Goal: Check status: Check status

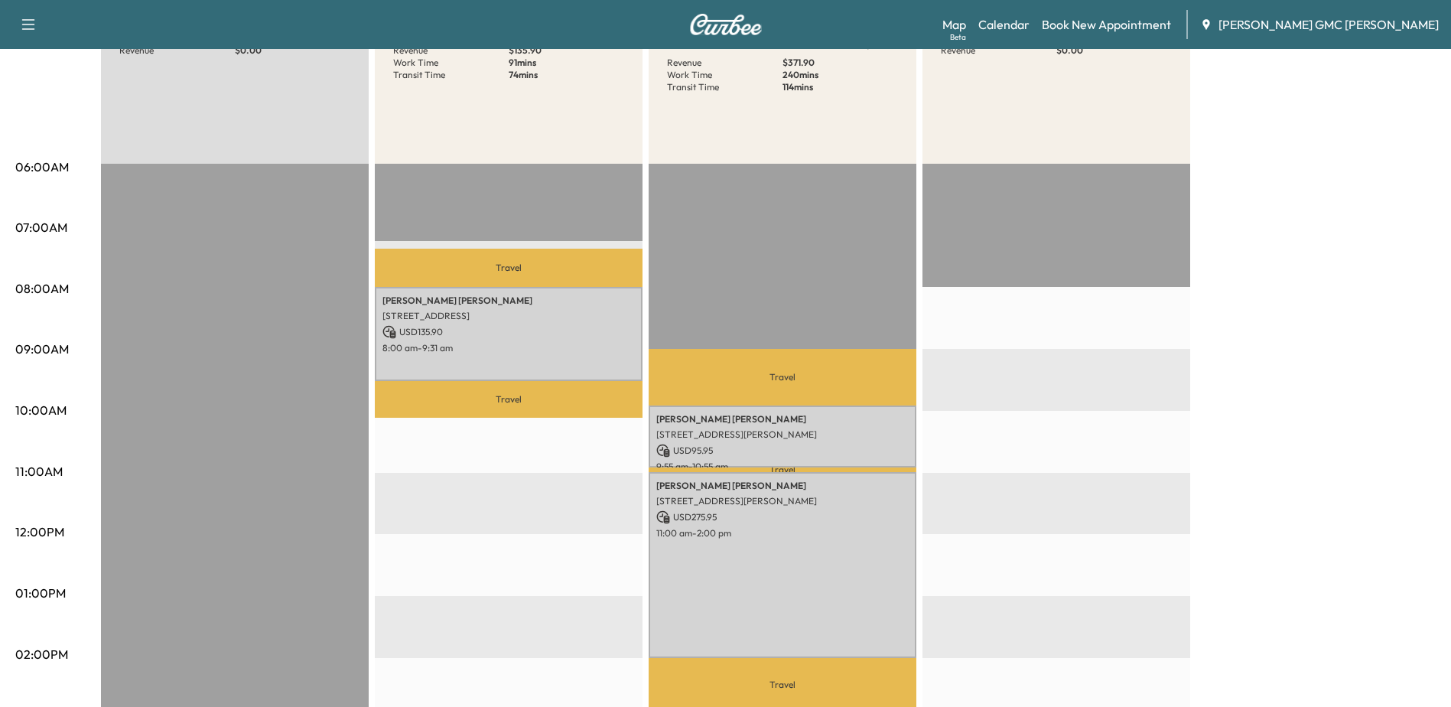
scroll to position [229, 0]
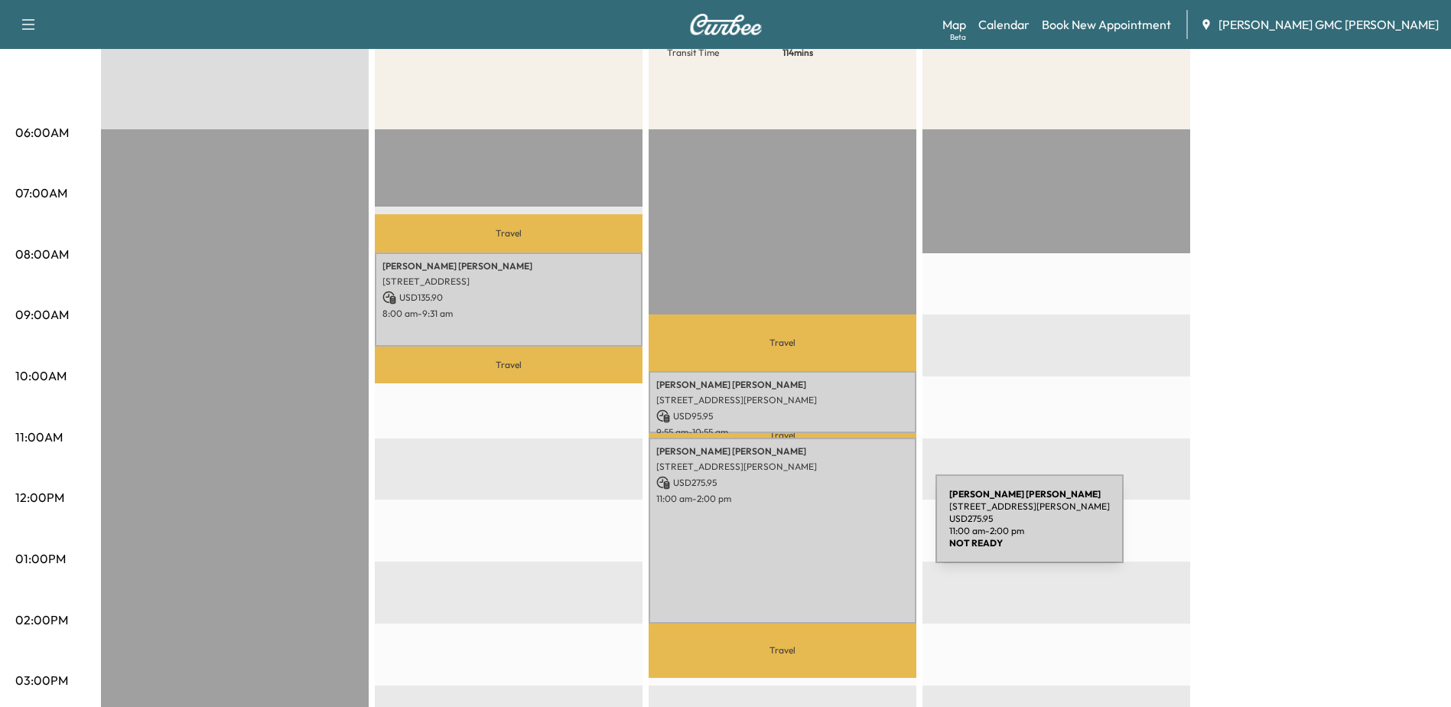
click at [820, 528] on div "[PERSON_NAME] [STREET_ADDRESS][PERSON_NAME] USD 275.95 11:00 am - 2:00 pm" at bounding box center [782, 529] width 268 height 185
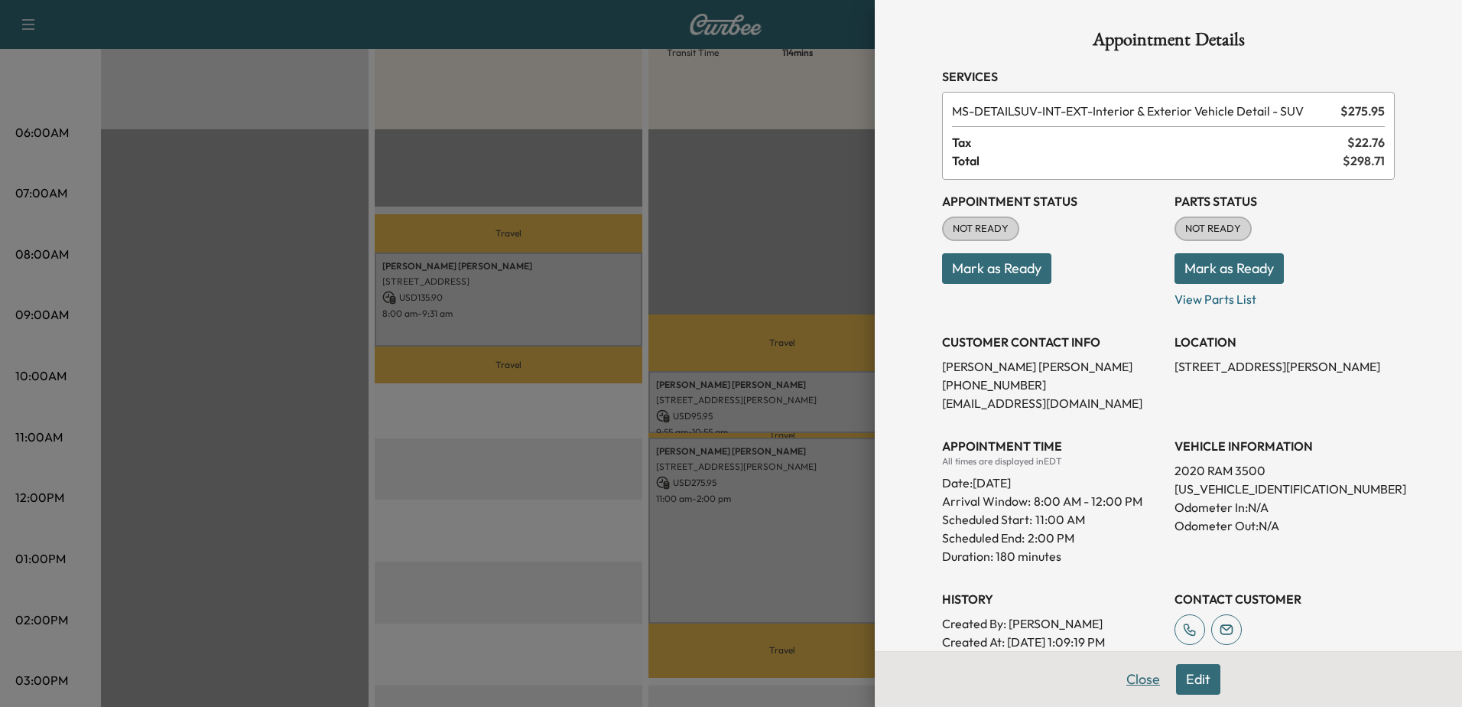
click at [1132, 672] on button "Close" at bounding box center [1143, 679] width 54 height 31
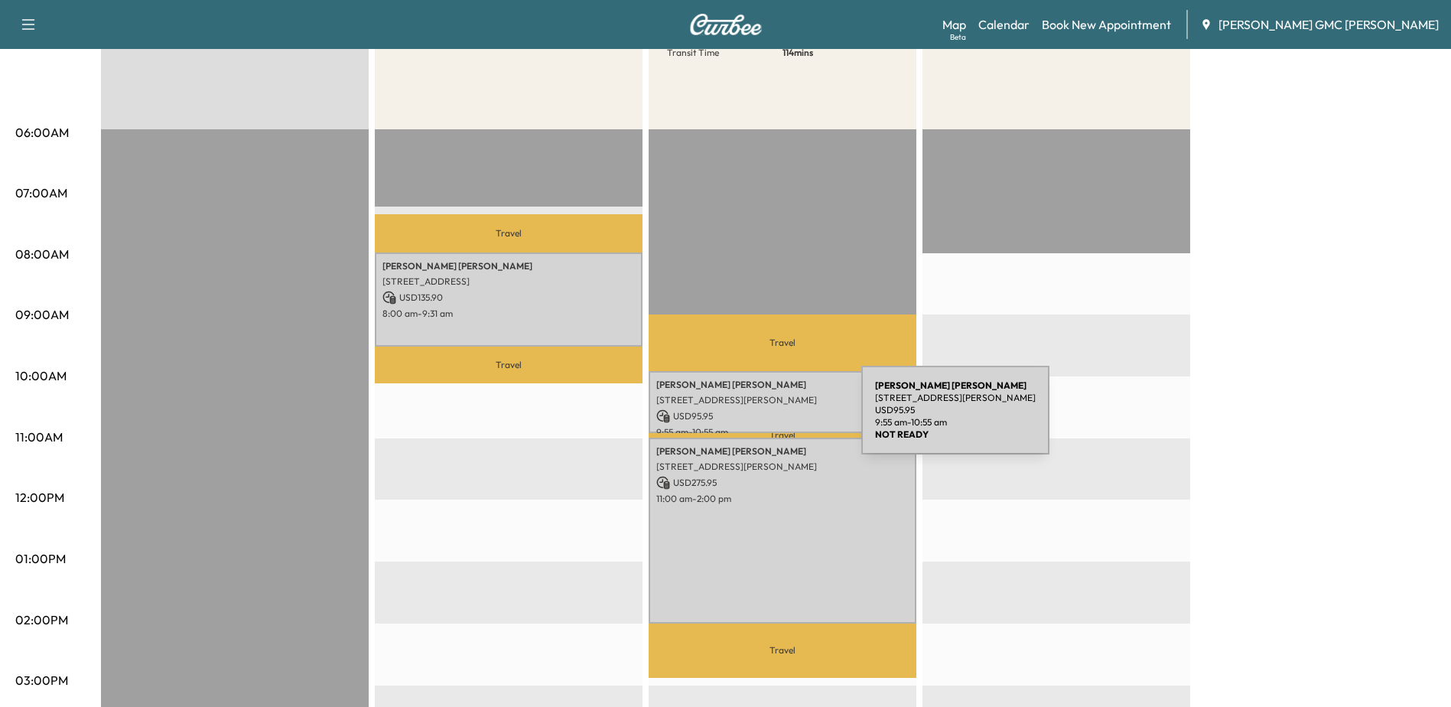
click at [746, 419] on p "USD 95.95" at bounding box center [782, 416] width 252 height 14
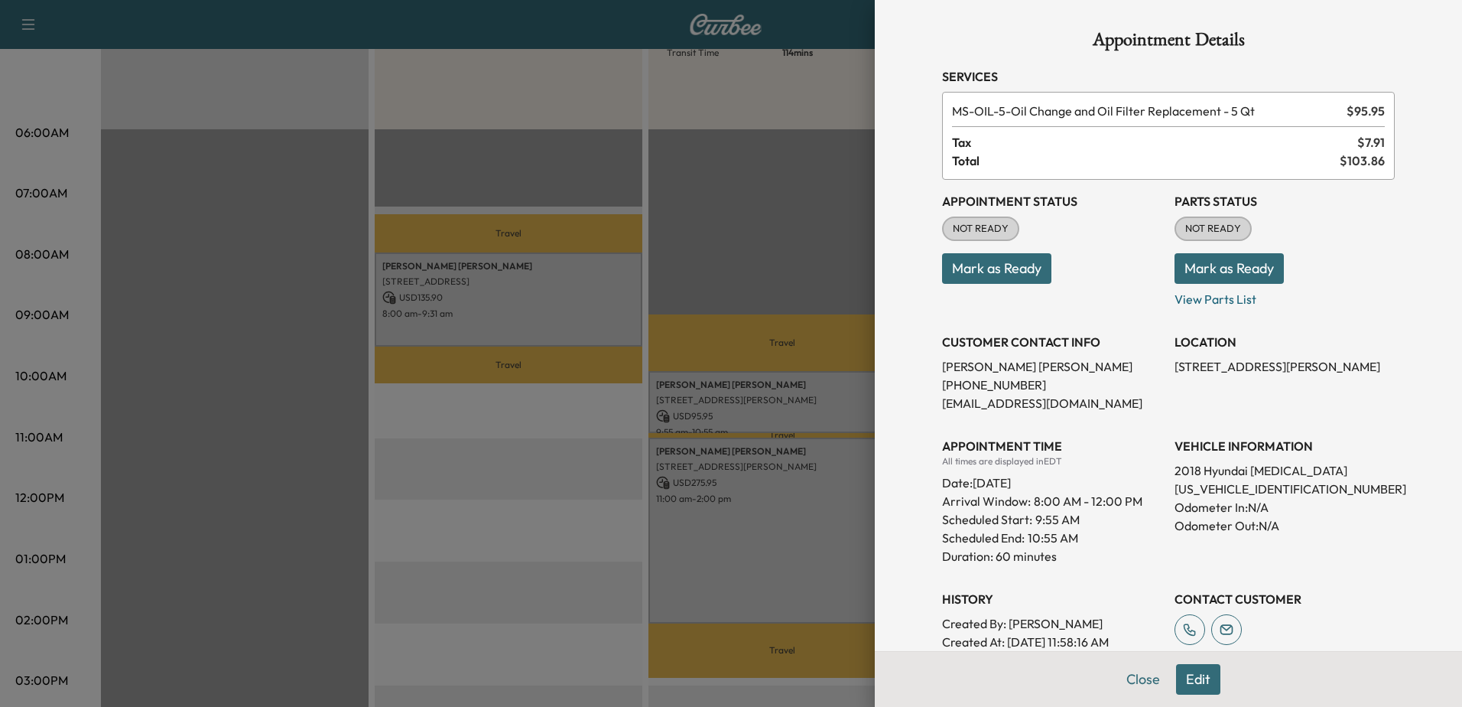
click at [476, 507] on div at bounding box center [731, 353] width 1462 height 707
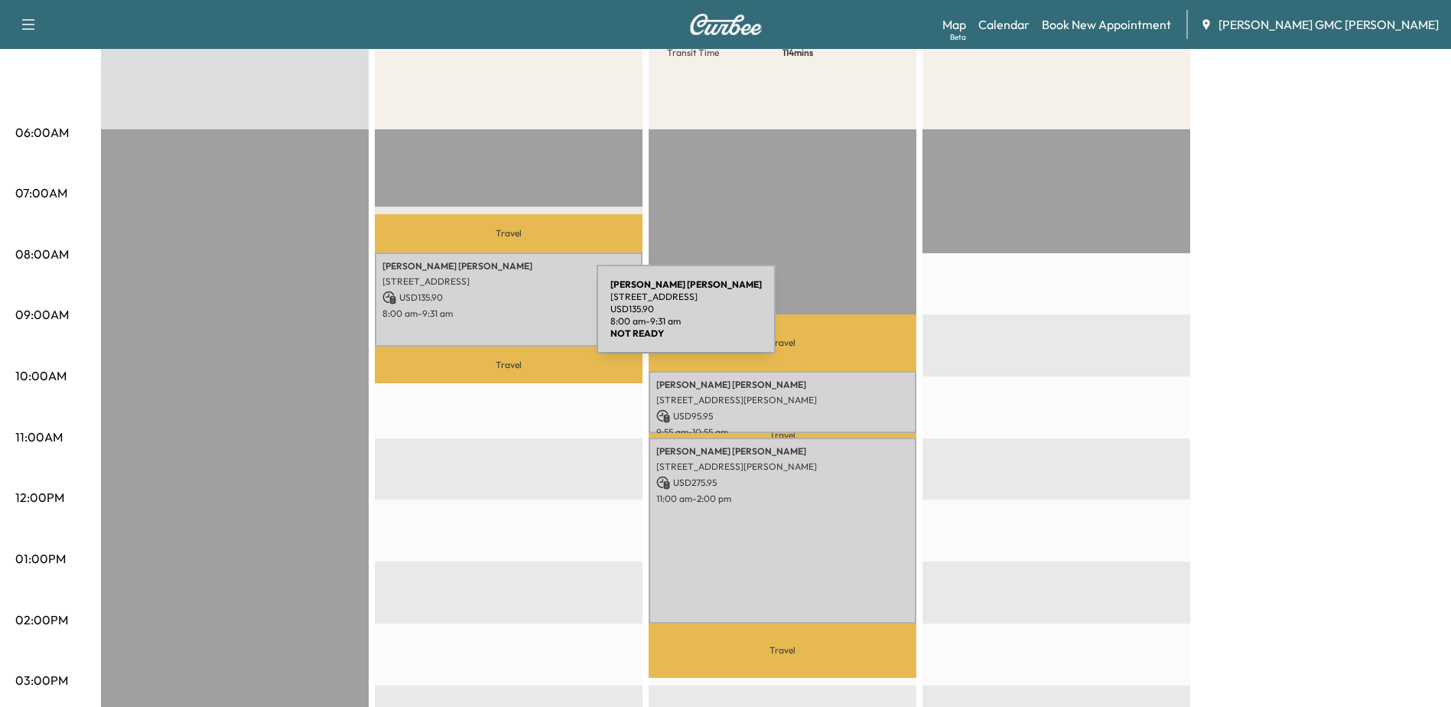
click at [486, 284] on p "[STREET_ADDRESS]" at bounding box center [508, 281] width 252 height 12
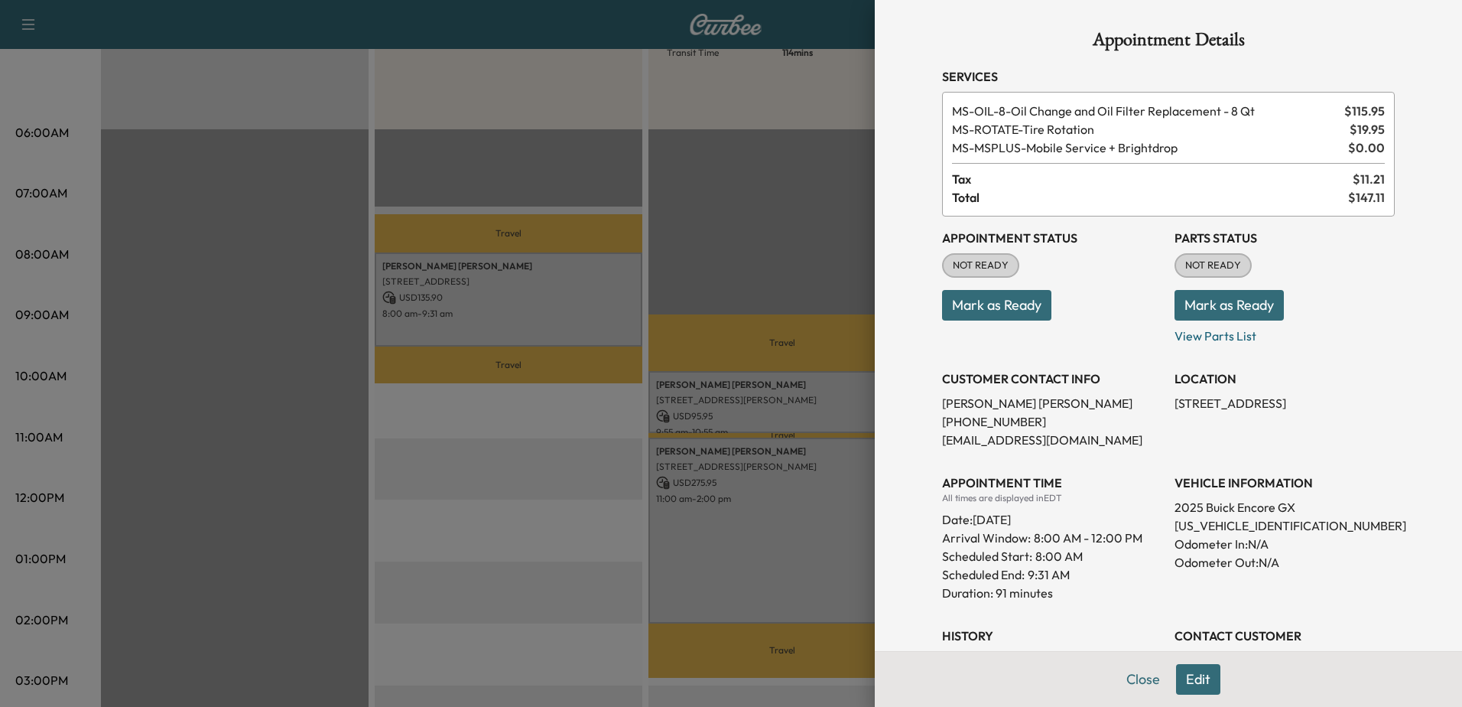
click at [507, 427] on div at bounding box center [731, 353] width 1462 height 707
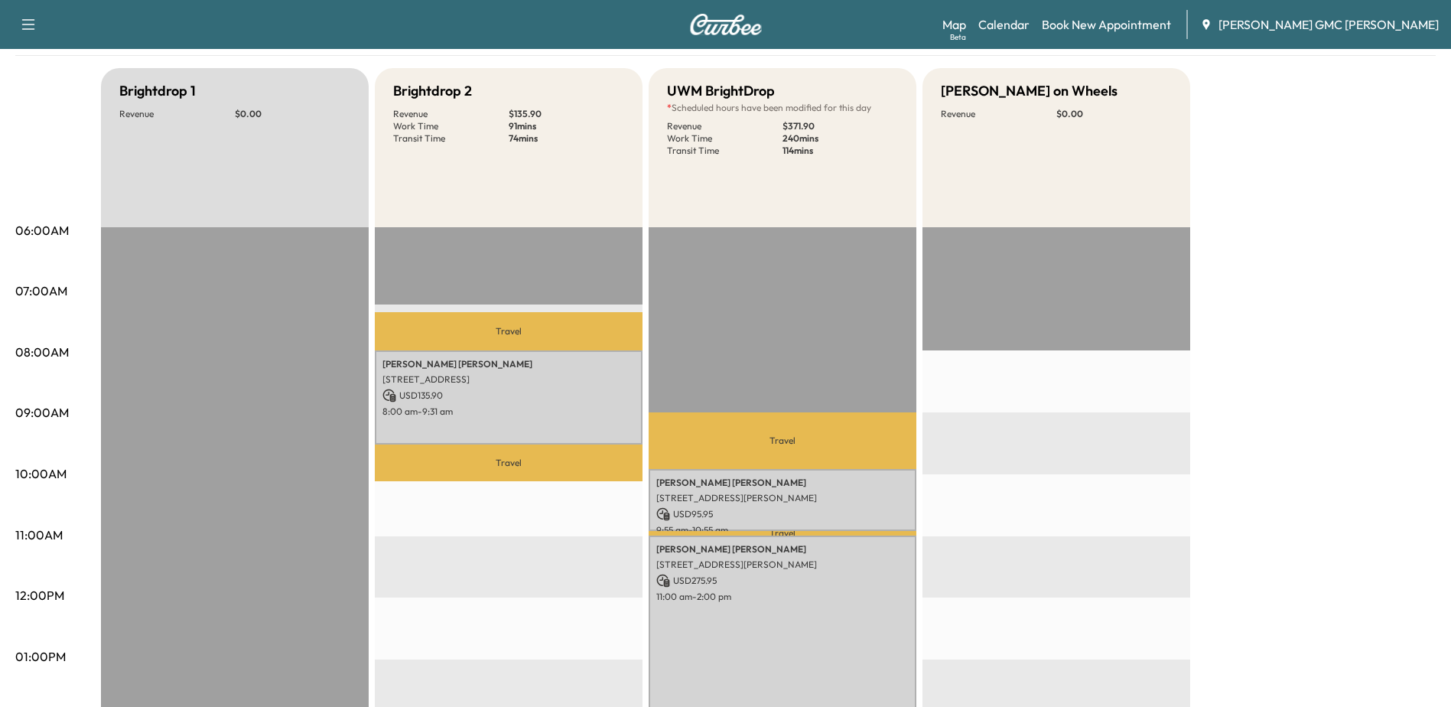
scroll to position [0, 0]
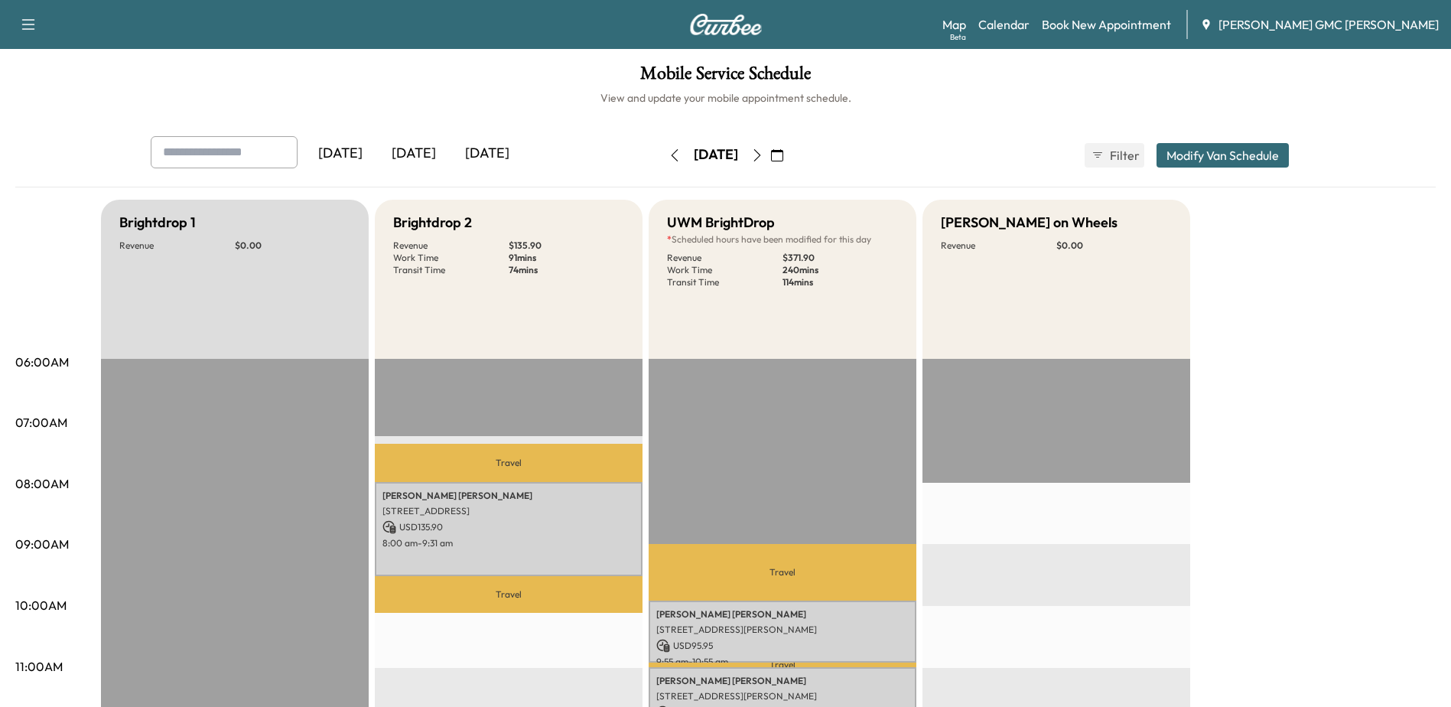
click at [763, 157] on icon "button" at bounding box center [757, 155] width 12 height 12
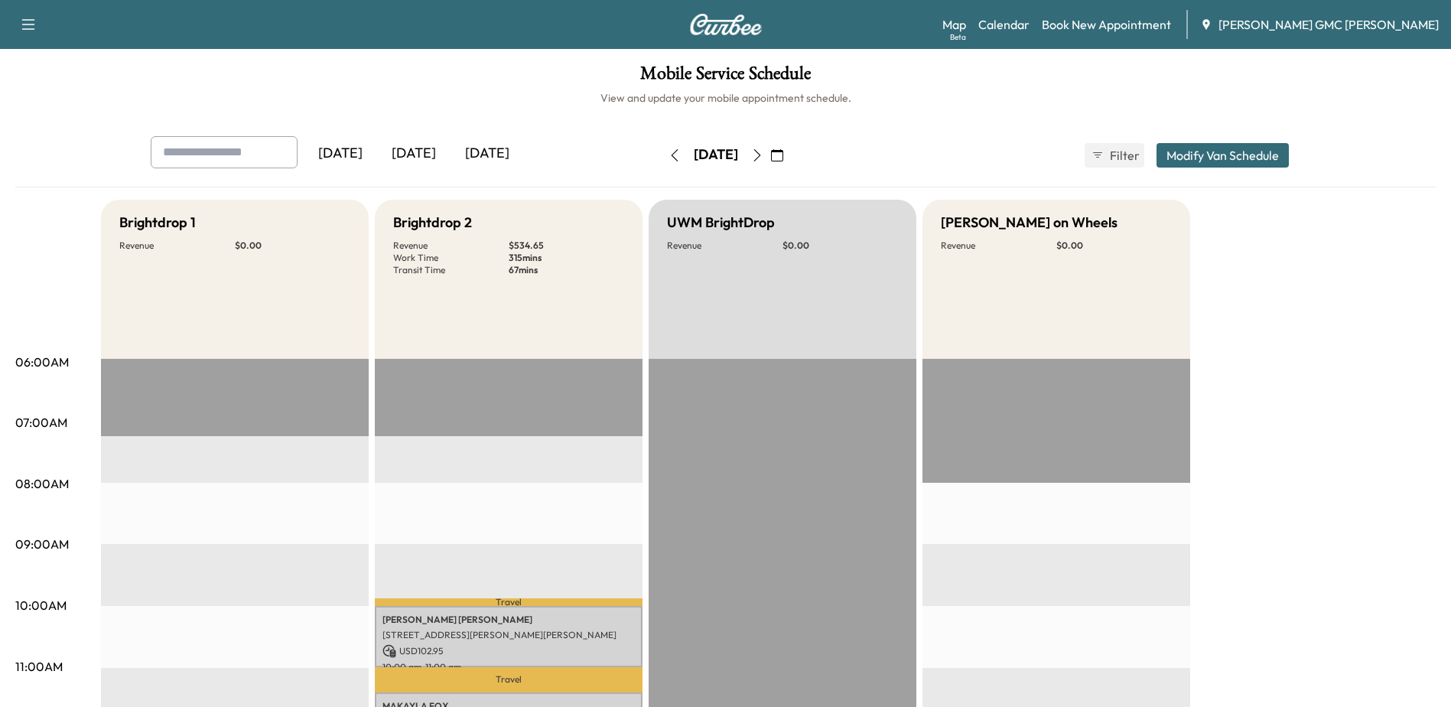
click at [763, 157] on icon "button" at bounding box center [757, 155] width 12 height 12
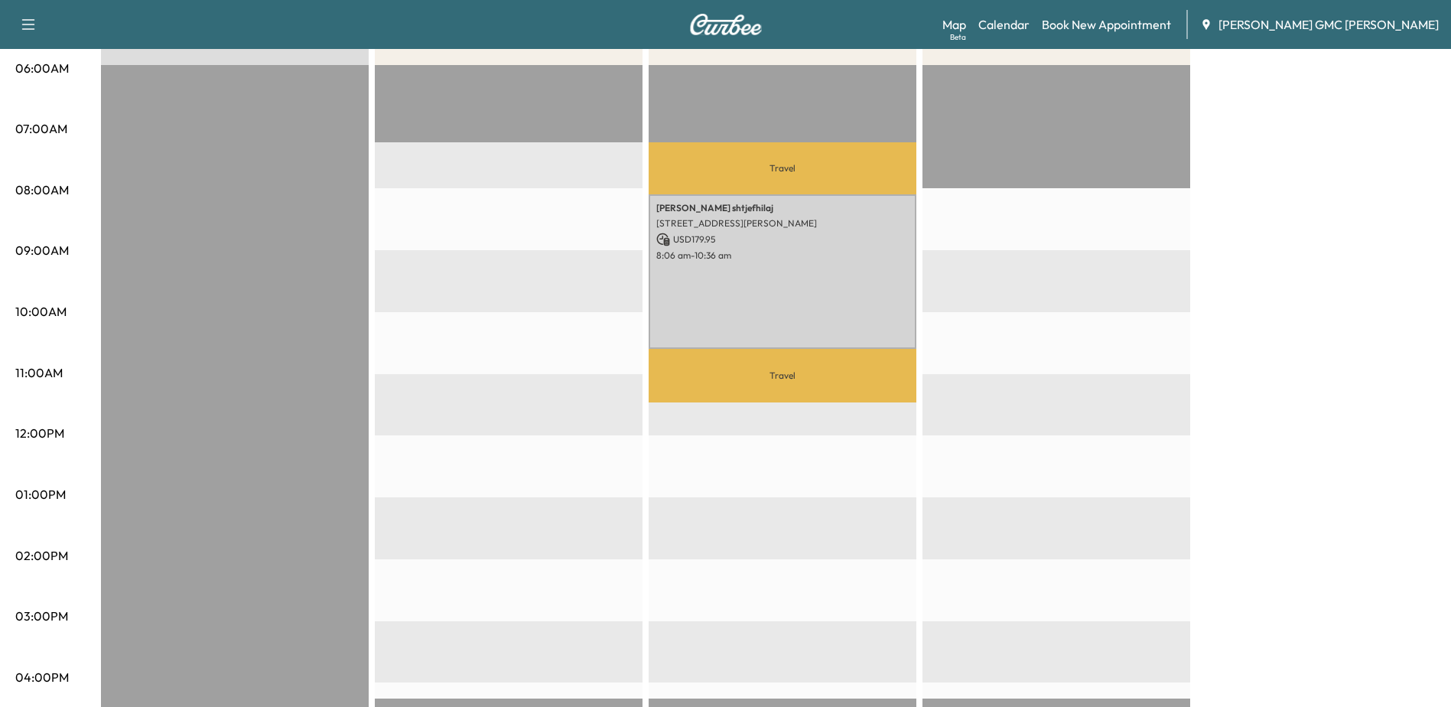
scroll to position [306, 0]
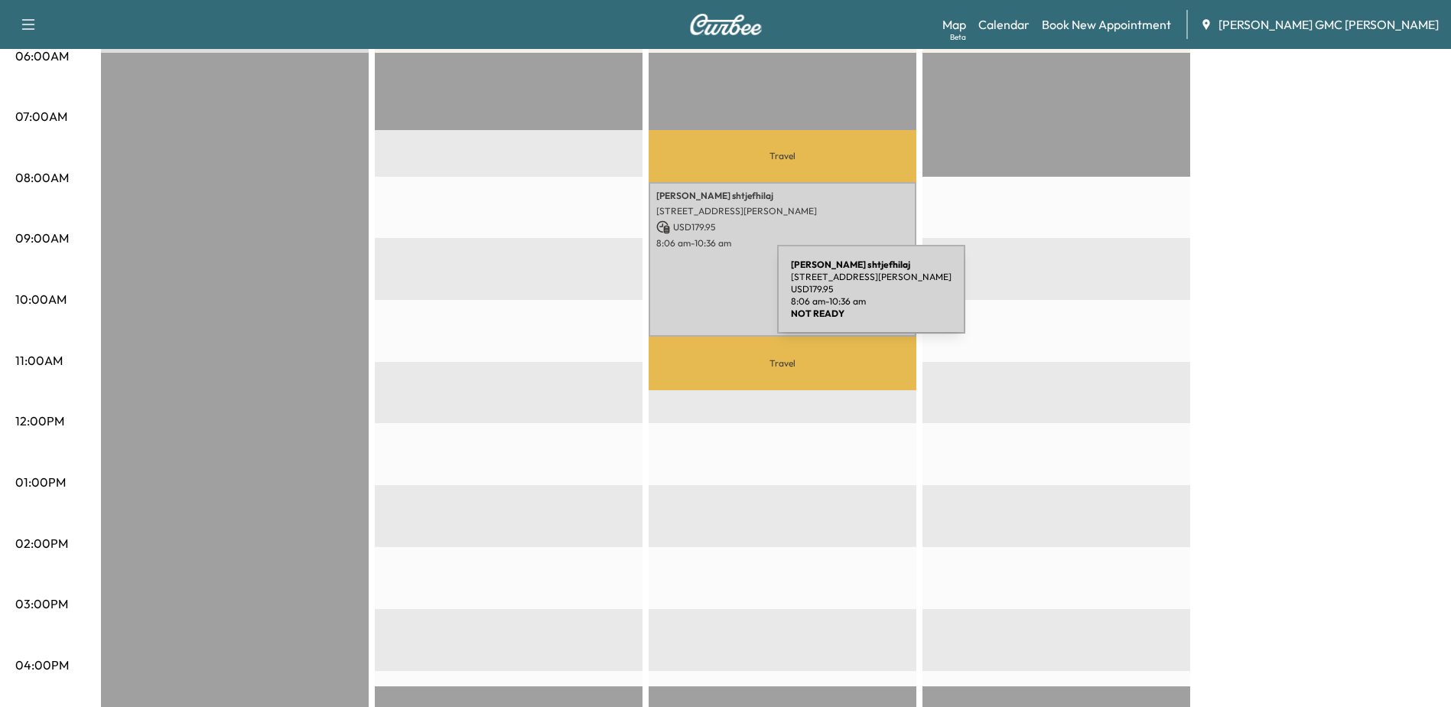
click at [678, 279] on div "[PERSON_NAME] [STREET_ADDRESS] USD 179.95 8:06 am - 10:36 am" at bounding box center [782, 259] width 268 height 154
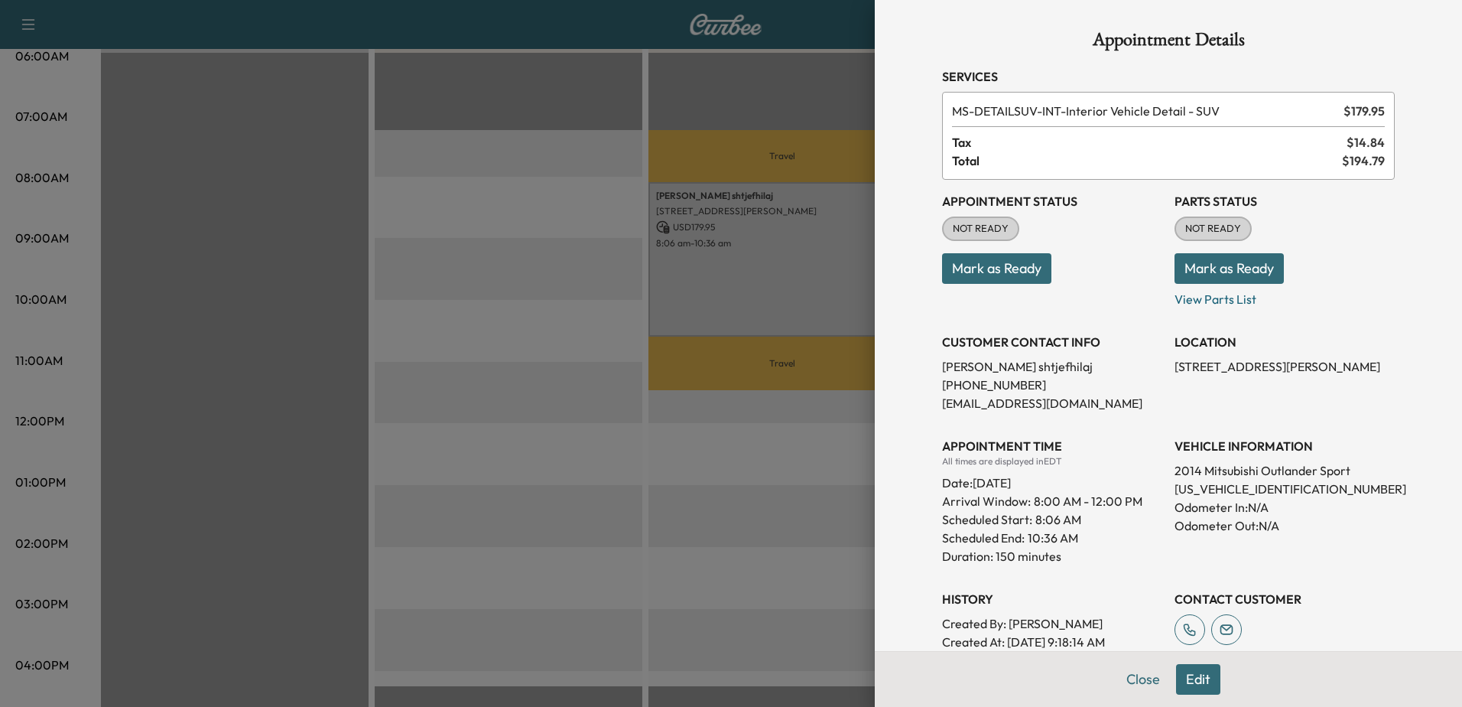
click at [476, 463] on div at bounding box center [731, 353] width 1462 height 707
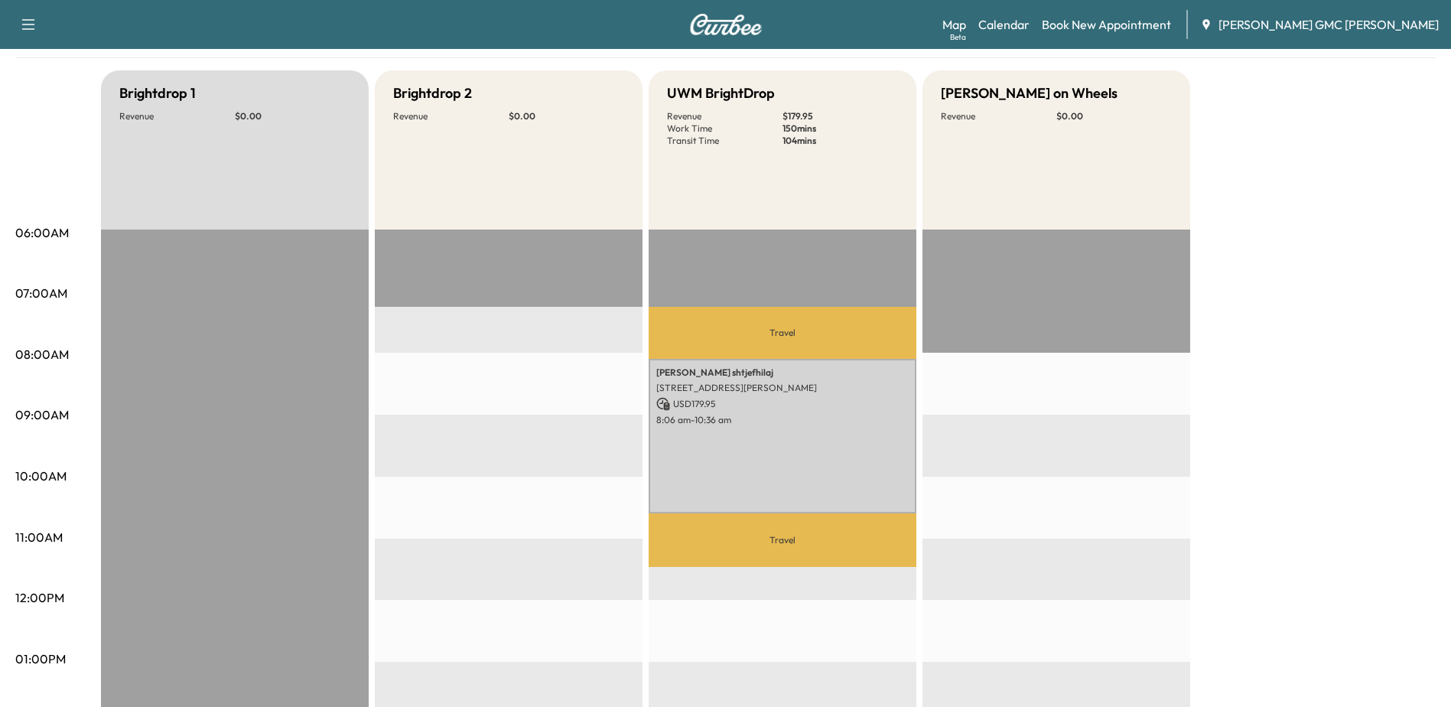
scroll to position [0, 0]
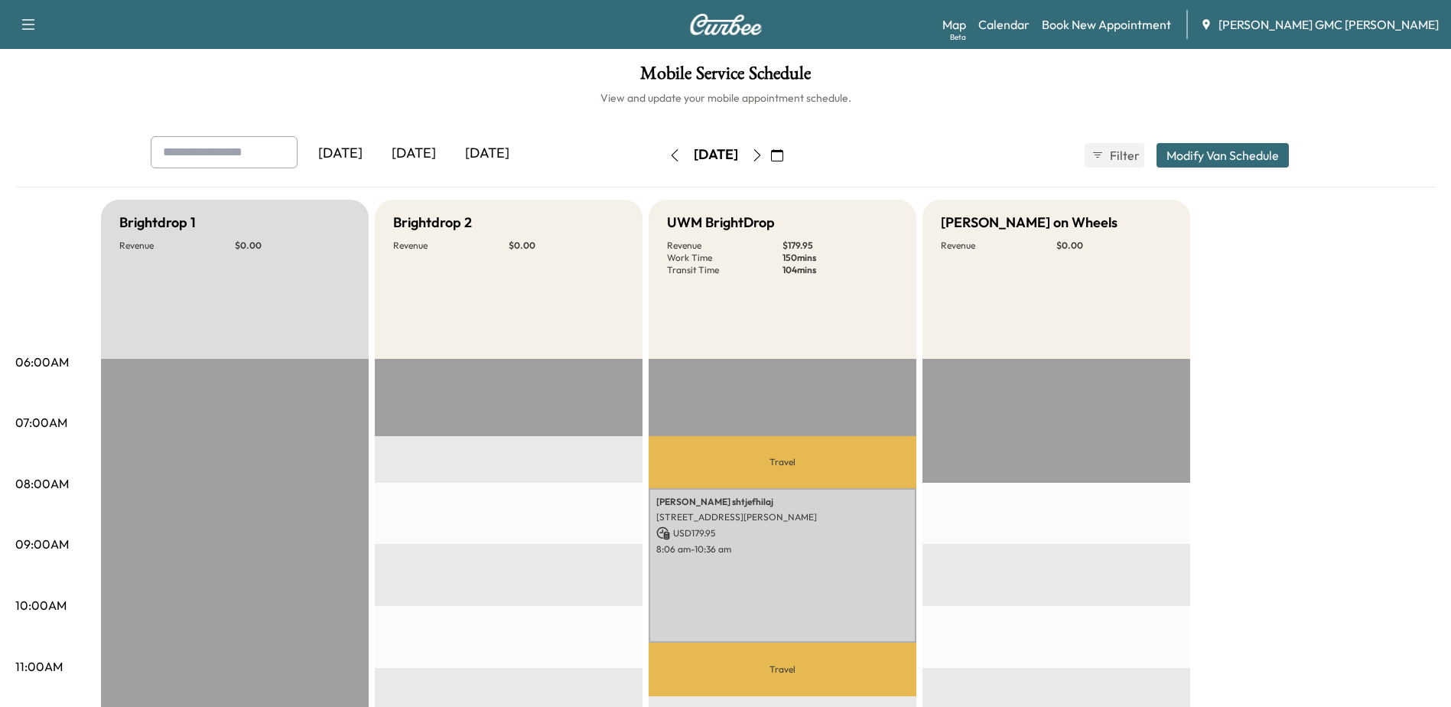
click at [668, 158] on icon "button" at bounding box center [674, 155] width 12 height 12
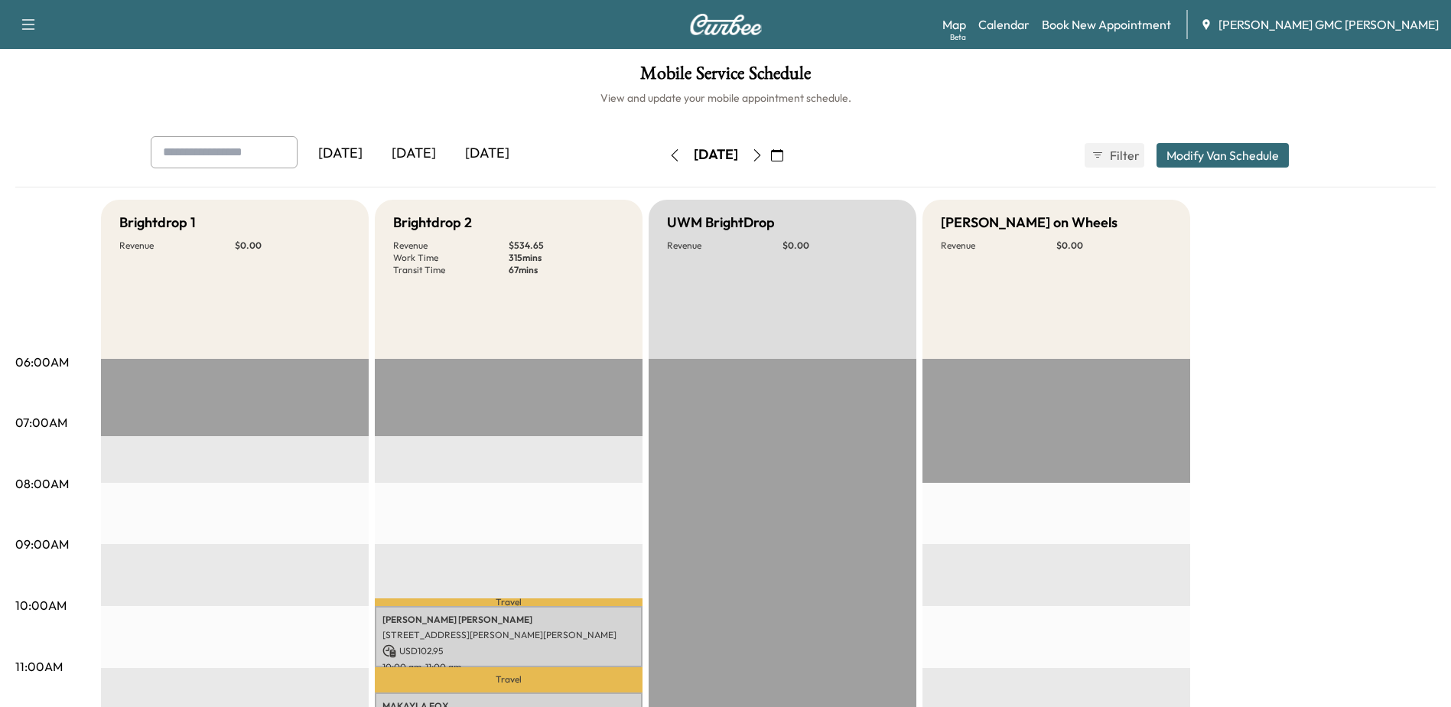
click at [671, 158] on icon "button" at bounding box center [674, 155] width 7 height 12
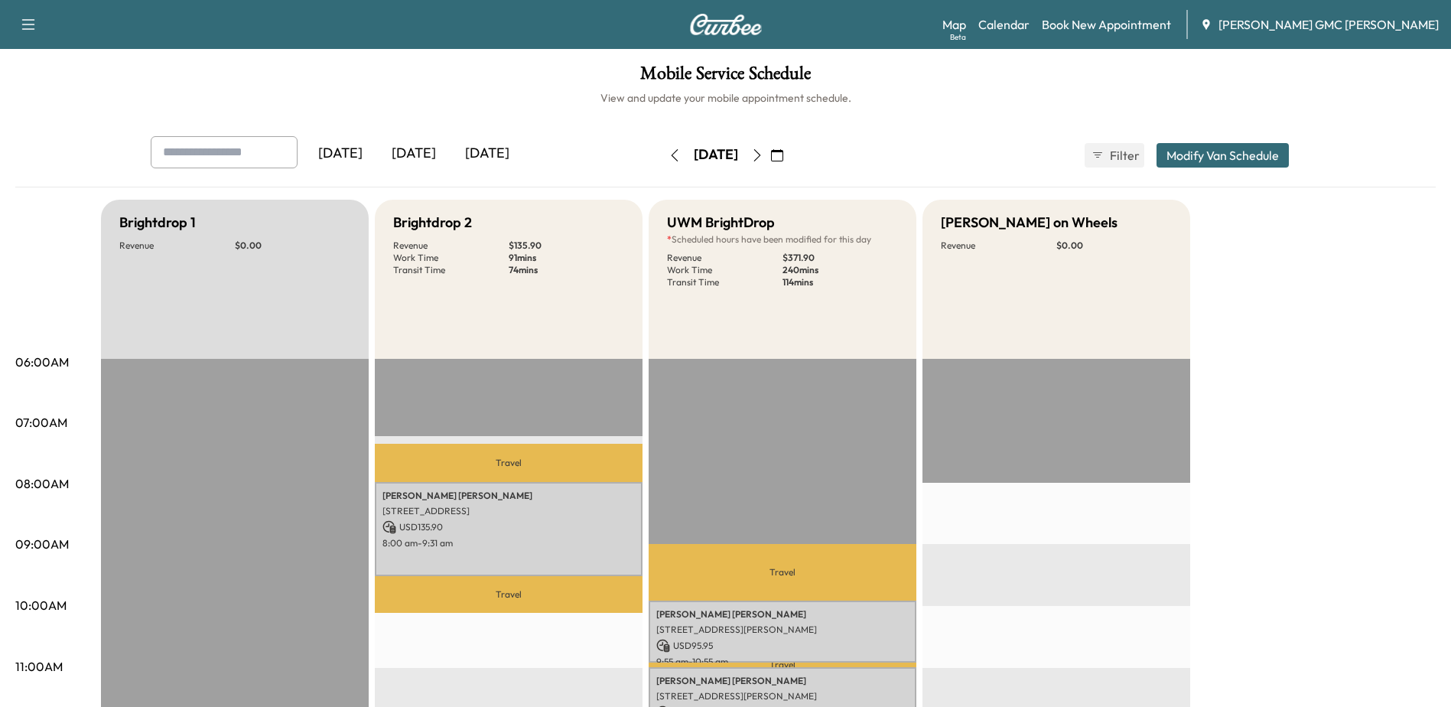
click at [661, 158] on button "button" at bounding box center [674, 155] width 26 height 24
